Goal: Use online tool/utility: Utilize a website feature to perform a specific function

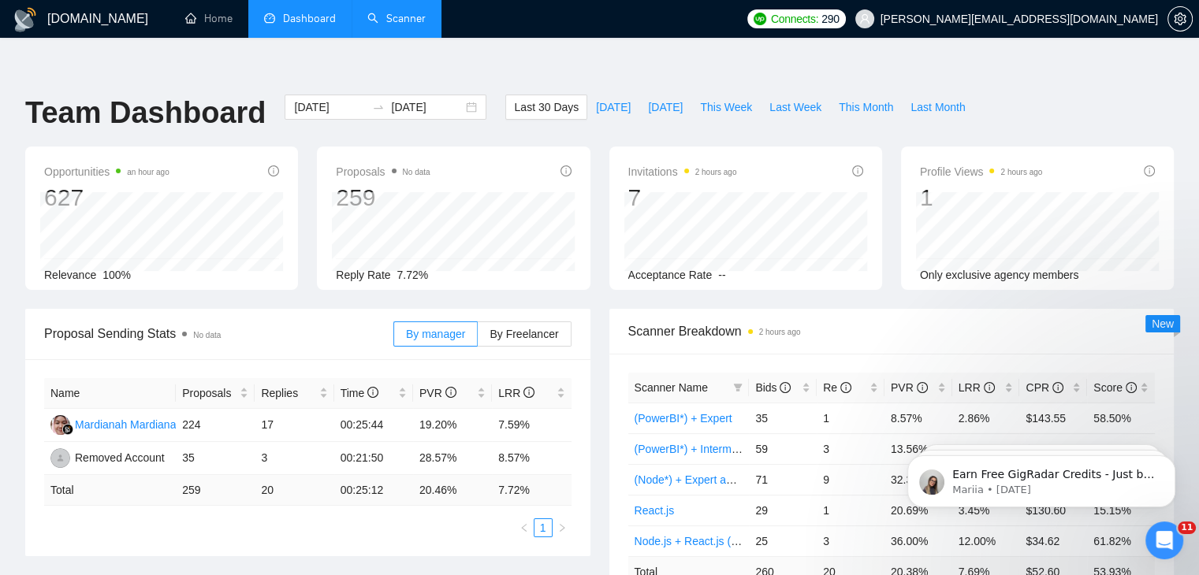
click at [403, 25] on link "Scanner" at bounding box center [396, 18] width 58 height 13
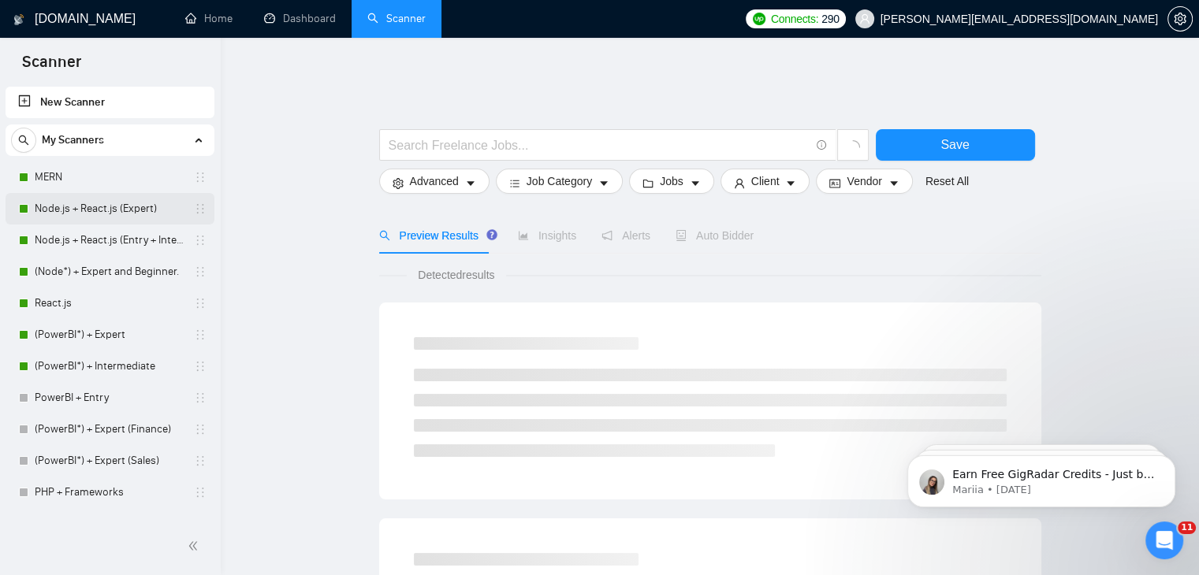
click at [122, 218] on link "Node.js + React.js (Expert)" at bounding box center [110, 209] width 150 height 32
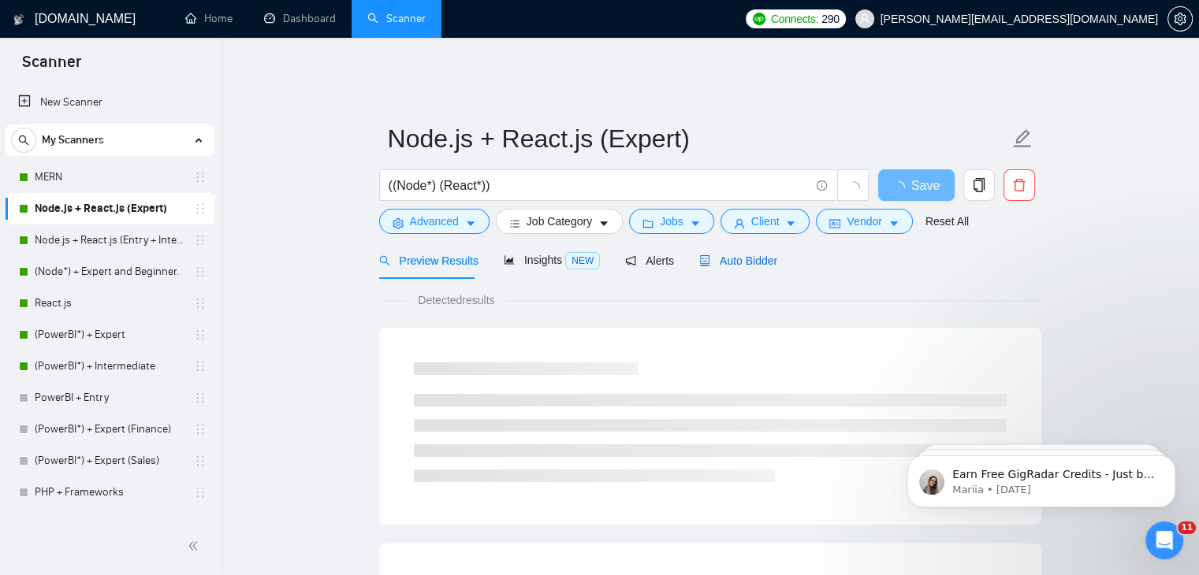
click at [751, 257] on div "Auto Bidder" at bounding box center [738, 260] width 78 height 17
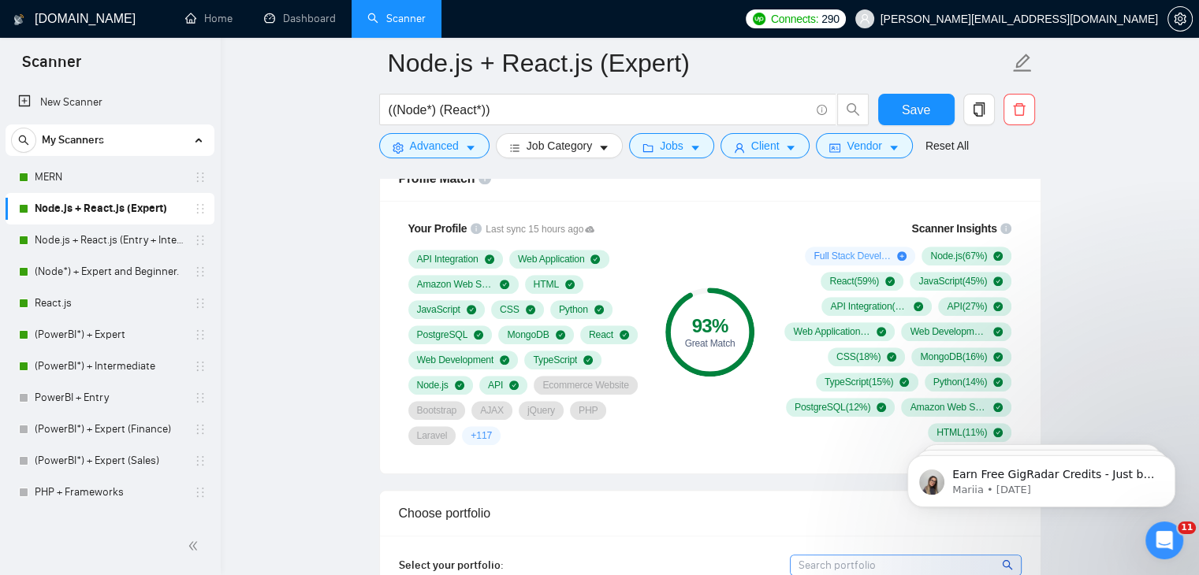
scroll to position [1062, 0]
